Goal: Task Accomplishment & Management: Manage account settings

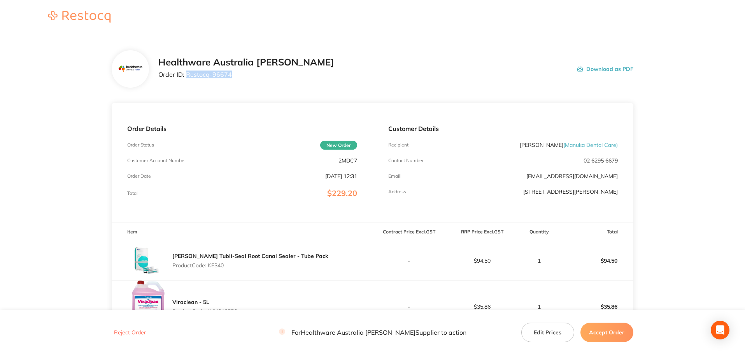
drag, startPoint x: 234, startPoint y: 77, endPoint x: 186, endPoint y: 81, distance: 47.2
click at [186, 81] on div "Healthware Australia [PERSON_NAME] Order ID: Restocq- 96674" at bounding box center [246, 69] width 176 height 24
copy p "Restocq- 96674"
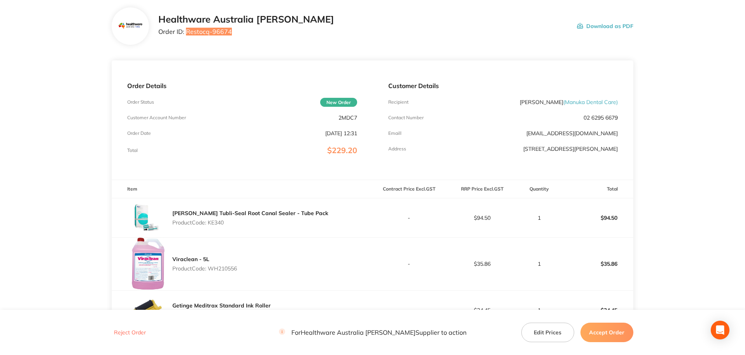
scroll to position [117, 0]
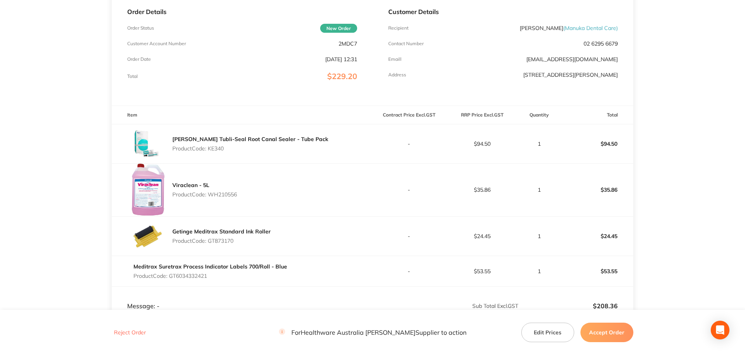
click at [221, 146] on p "Product Code: KE340" at bounding box center [250, 148] width 156 height 6
copy p "KE340"
click at [234, 192] on p "Product Code: WH210556" at bounding box center [204, 194] width 65 height 6
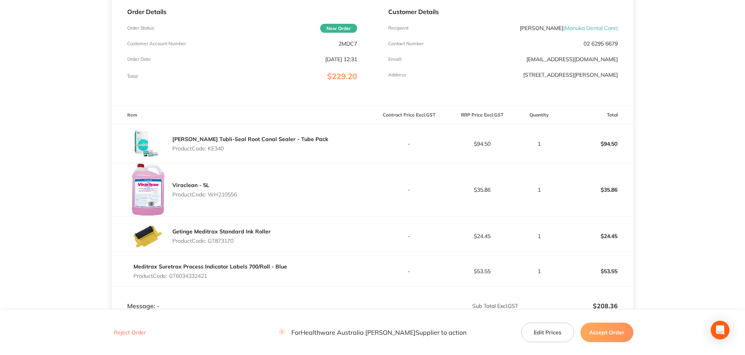
copy p "WH210556"
click at [229, 242] on p "Product Code: GT873170" at bounding box center [221, 240] width 98 height 6
copy p "GT873170"
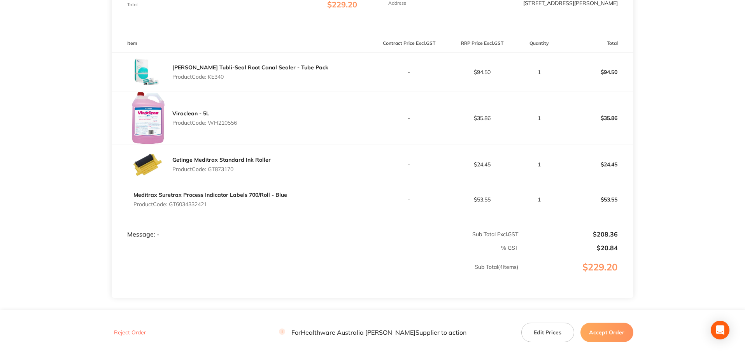
scroll to position [195, 0]
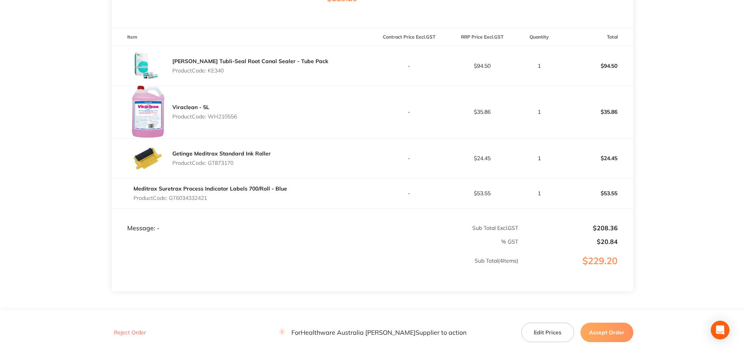
click at [203, 199] on p "Product Code: GT6034332421" at bounding box center [211, 198] width 154 height 6
copy p "GT6034332421"
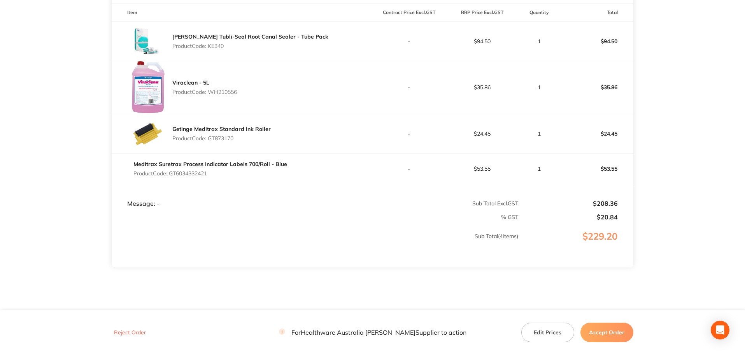
scroll to position [239, 0]
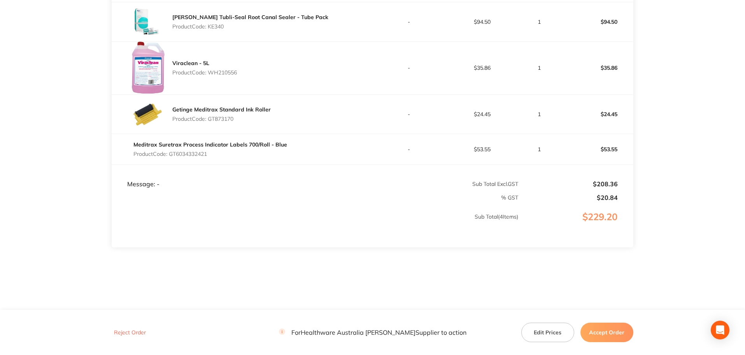
click at [626, 332] on button "Accept Order" at bounding box center [607, 331] width 53 height 19
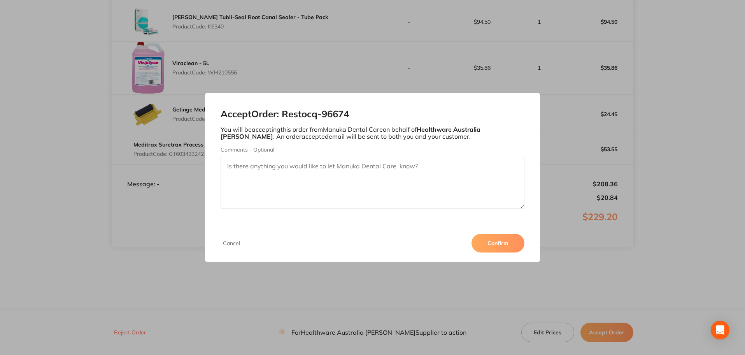
click at [485, 243] on button "Confirm" at bounding box center [498, 243] width 53 height 19
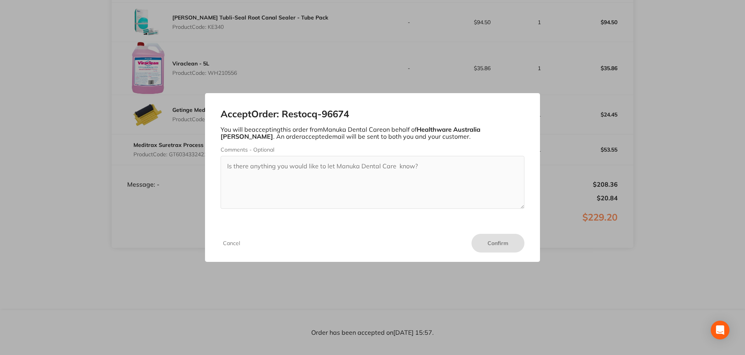
scroll to position [238, 0]
